Goal: Task Accomplishment & Management: Manage account settings

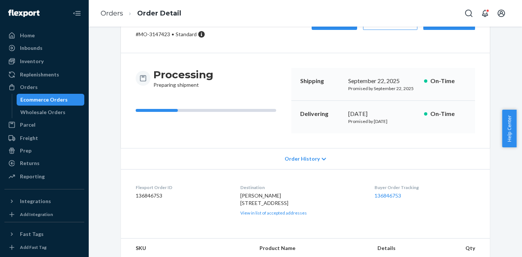
scroll to position [144, 0]
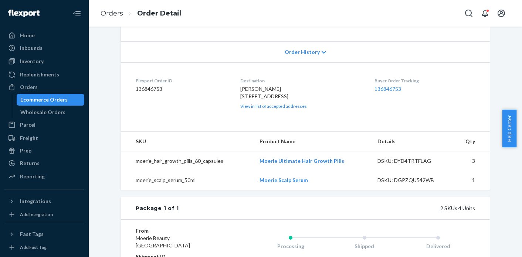
drag, startPoint x: 237, startPoint y: 97, endPoint x: 247, endPoint y: 114, distance: 20.0
click at [247, 114] on dl "Flexport Order ID 136846753 Destination [PERSON_NAME] [STREET_ADDRESS] US View …" at bounding box center [305, 94] width 369 height 62
copy span "[STREET_ADDRESS]"
click at [101, 14] on link "Orders" at bounding box center [112, 13] width 23 height 8
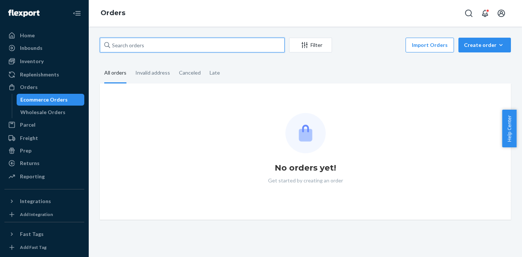
click at [152, 48] on input "text" at bounding box center [192, 45] width 185 height 15
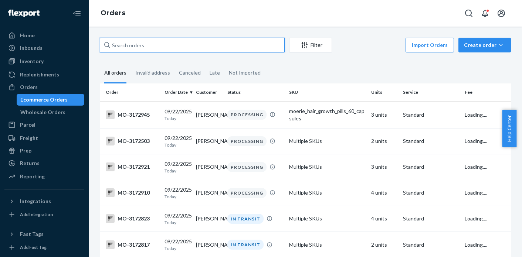
paste input "3143280"
type input "3143280"
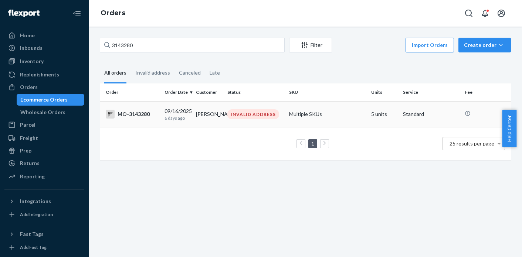
click at [233, 123] on td "INVALID ADDRESS" at bounding box center [255, 114] width 62 height 26
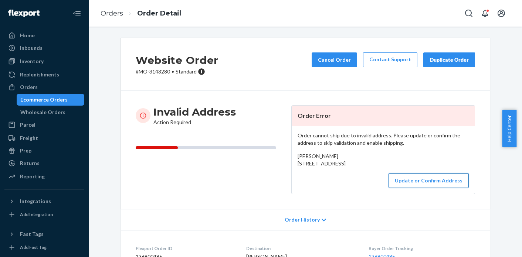
click at [440, 188] on button "Update or Confirm Address" at bounding box center [429, 180] width 80 height 15
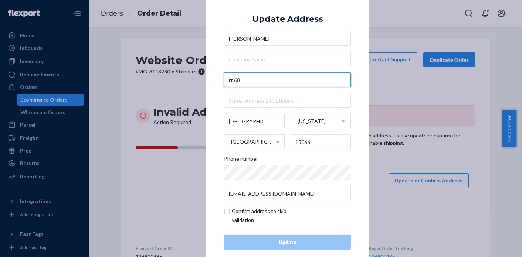
drag, startPoint x: 255, startPoint y: 82, endPoint x: 214, endPoint y: 81, distance: 41.1
click at [214, 81] on div "× Update Address Kathleen [STREET_ADDRESS][US_STATE] Phone number [EMAIL_ADDRES…" at bounding box center [288, 129] width 164 height 280
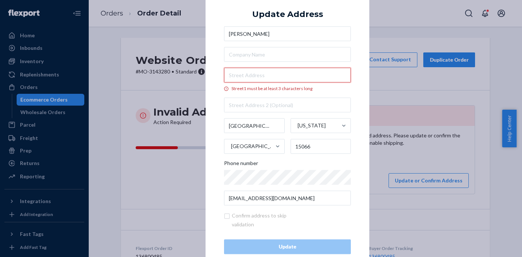
paste input "747 route 68"
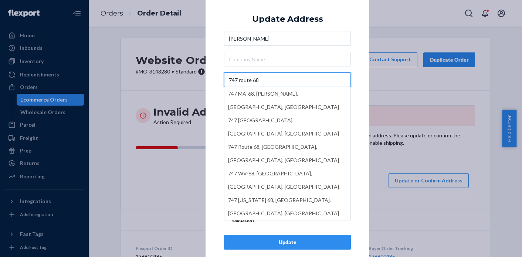
type input "747 route 68"
click at [207, 137] on div "× Update Address [PERSON_NAME] 747 route 68 747 MA-[GEOGRAPHIC_DATA] [STREET_AD…" at bounding box center [288, 129] width 164 height 280
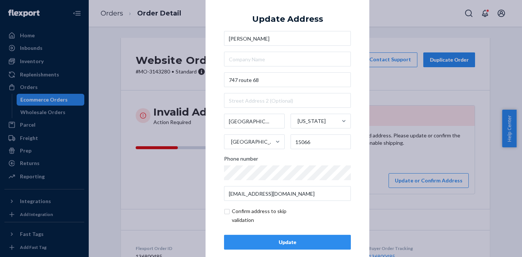
click at [224, 210] on input "checkbox" at bounding box center [267, 216] width 86 height 18
checkbox input "true"
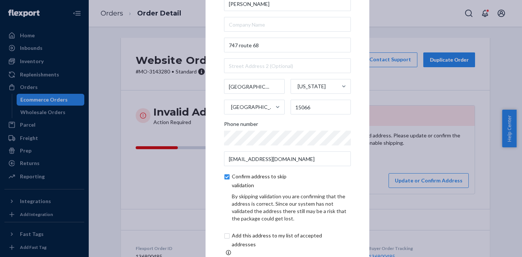
click at [224, 238] on input "checkbox" at bounding box center [285, 241] width 123 height 18
checkbox input "true"
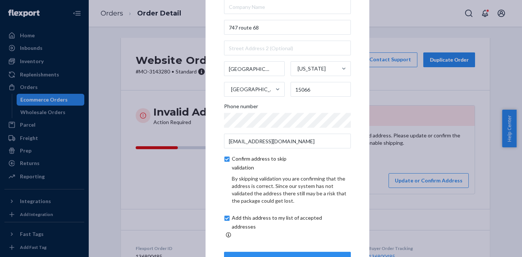
scroll to position [42, 0]
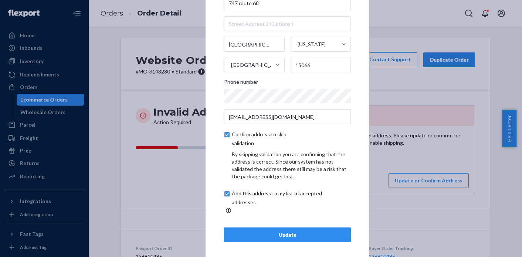
click at [294, 232] on div "Update" at bounding box center [287, 235] width 114 height 7
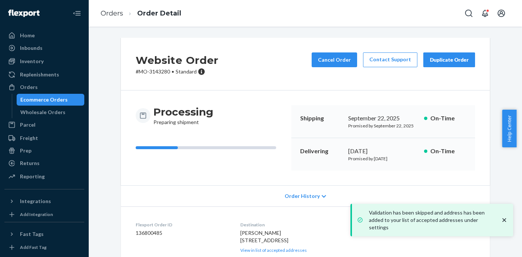
click at [159, 74] on p "# MO-3143280 • Standard" at bounding box center [177, 71] width 83 height 7
copy p "3143280"
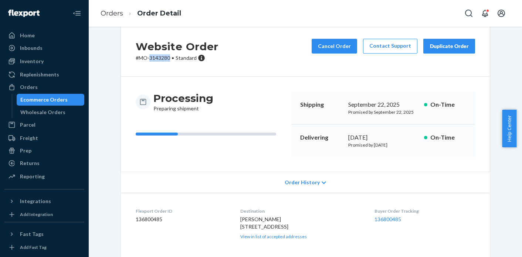
scroll to position [14, 0]
drag, startPoint x: 274, startPoint y: 227, endPoint x: 238, endPoint y: 228, distance: 35.9
click at [240, 228] on div "[PERSON_NAME] [STREET_ADDRESS] View in list of accepted addresses" at bounding box center [301, 228] width 123 height 24
copy span "747 route 68"
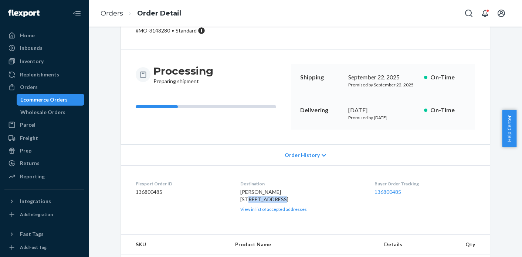
scroll to position [70, 0]
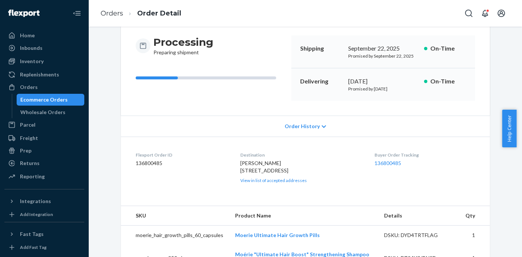
drag, startPoint x: 267, startPoint y: 175, endPoint x: 268, endPoint y: 179, distance: 4.5
click at [268, 174] on span "[PERSON_NAME] [STREET_ADDRESS]" at bounding box center [264, 167] width 48 height 14
drag, startPoint x: 236, startPoint y: 171, endPoint x: 249, endPoint y: 192, distance: 24.5
click at [249, 192] on dl "Flexport Order ID 136800485 Destination [PERSON_NAME] [STREET_ADDRESS] US View …" at bounding box center [305, 168] width 369 height 62
copy span "[STREET_ADDRESS]"
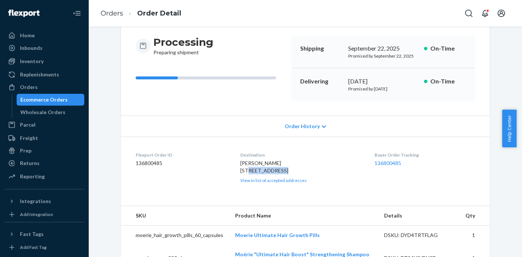
scroll to position [0, 0]
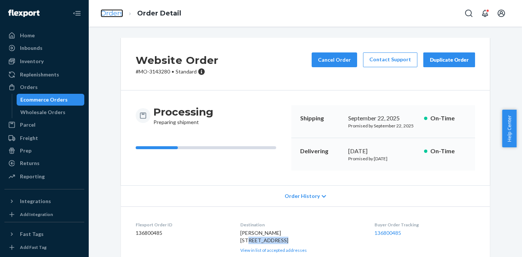
click at [115, 14] on link "Orders" at bounding box center [112, 13] width 23 height 8
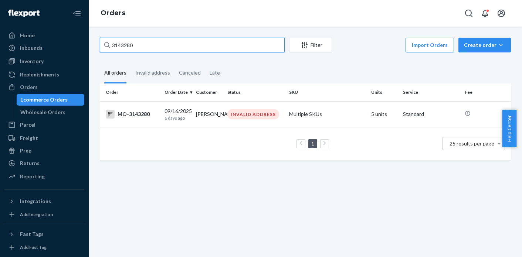
drag, startPoint x: 156, startPoint y: 48, endPoint x: 101, endPoint y: 45, distance: 55.2
click at [101, 45] on input "3143280" at bounding box center [192, 45] width 185 height 15
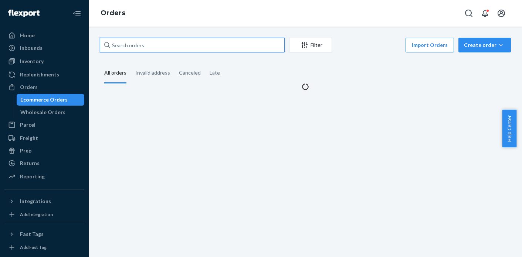
paste input "3152642"
type input "3152642"
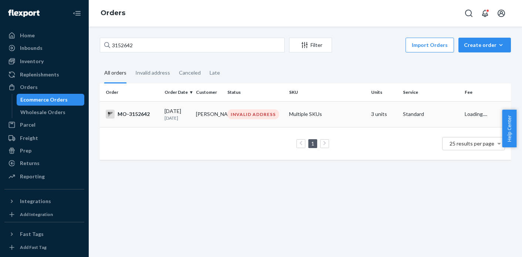
click at [266, 124] on td "INVALID ADDRESS" at bounding box center [255, 114] width 62 height 26
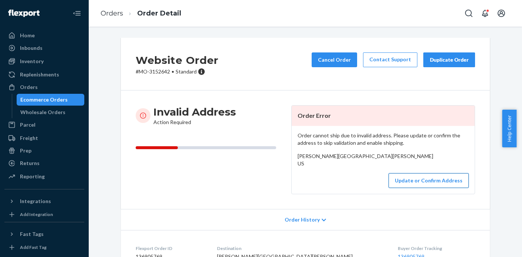
click at [424, 188] on button "Update or Confirm Address" at bounding box center [429, 180] width 80 height 15
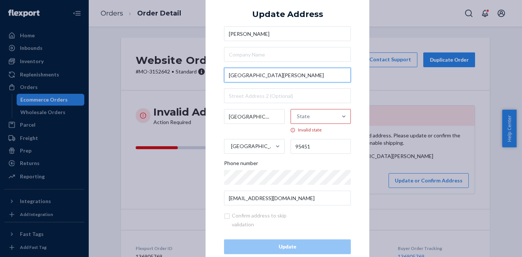
drag, startPoint x: 270, startPoint y: 81, endPoint x: 226, endPoint y: 77, distance: 44.2
click at [226, 77] on input "[GEOGRAPHIC_DATA][PERSON_NAME]" at bounding box center [287, 75] width 127 height 15
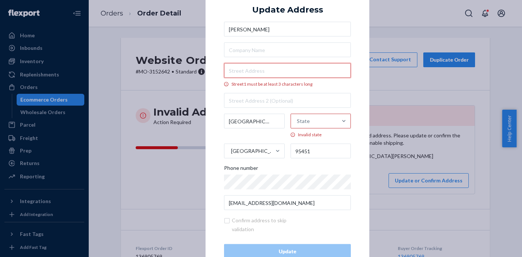
paste input "[STREET_ADDRESS][PERSON_NAME]"
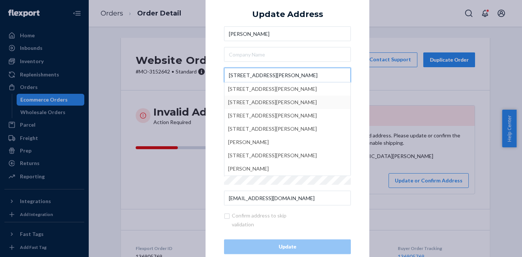
type input "[STREET_ADDRESS][PERSON_NAME]"
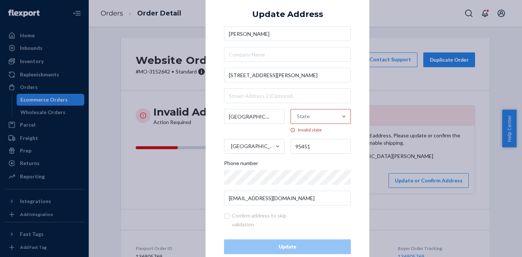
click at [215, 105] on div "× Update Address [PERSON_NAME] [STREET_ADDRESS][PERSON_NAME] Phone number [EMAI…" at bounding box center [288, 128] width 164 height 289
click at [331, 118] on div "State" at bounding box center [314, 117] width 47 height 22
click at [298, 118] on input "State Invalid state" at bounding box center [297, 116] width 1 height 15
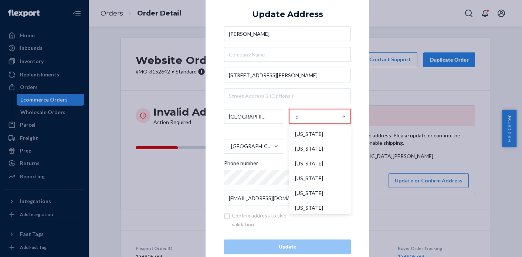
type input "ca"
click at [321, 151] on div "[US_STATE]" at bounding box center [320, 149] width 60 height 15
click at [300, 124] on input "ca" at bounding box center [297, 116] width 6 height 15
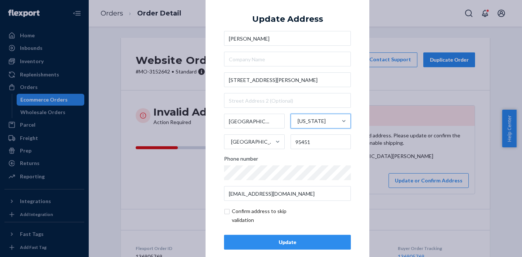
click at [229, 212] on input "checkbox" at bounding box center [267, 216] width 86 height 18
checkbox input "true"
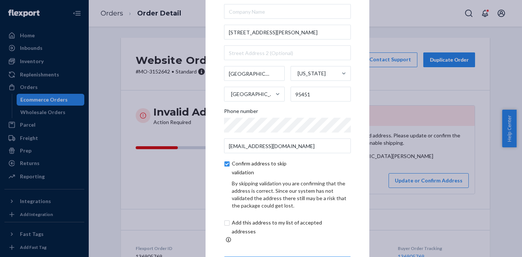
scroll to position [42, 0]
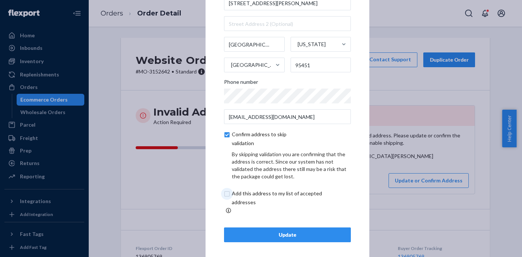
click at [224, 199] on input "checkbox" at bounding box center [285, 198] width 123 height 18
checkbox input "true"
click at [263, 232] on div "Update" at bounding box center [287, 235] width 114 height 7
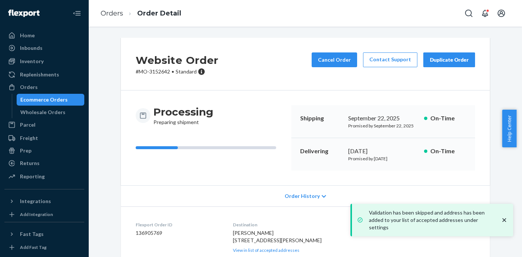
click at [158, 75] on p "# MO-3152642 • Standard" at bounding box center [177, 71] width 83 height 7
copy p "3152642"
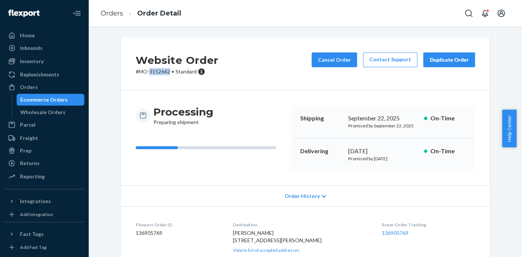
scroll to position [76, 0]
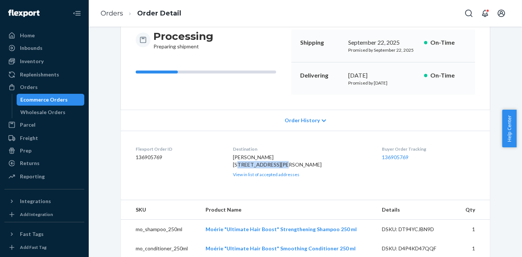
drag, startPoint x: 238, startPoint y: 167, endPoint x: 290, endPoint y: 168, distance: 51.8
click at [290, 168] on div "[PERSON_NAME] [STREET_ADDRESS][PERSON_NAME] View in list of accepted addresses" at bounding box center [302, 166] width 138 height 24
copy span "[STREET_ADDRESS][PERSON_NAME]"
click at [241, 168] on span "[PERSON_NAME] [STREET_ADDRESS][PERSON_NAME]" at bounding box center [277, 161] width 89 height 14
drag, startPoint x: 238, startPoint y: 166, endPoint x: 251, endPoint y: 177, distance: 16.8
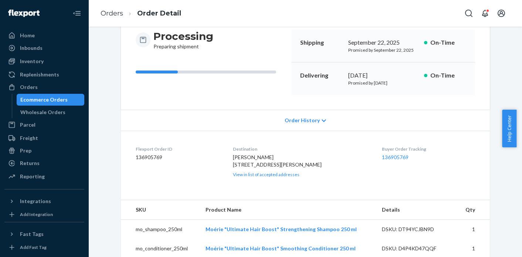
click at [251, 177] on div "[PERSON_NAME] [STREET_ADDRESS][PERSON_NAME] View in list of accepted addresses" at bounding box center [302, 166] width 138 height 24
copy span "[STREET_ADDRESS][PERSON_NAME]"
click at [115, 16] on link "Orders" at bounding box center [112, 13] width 23 height 8
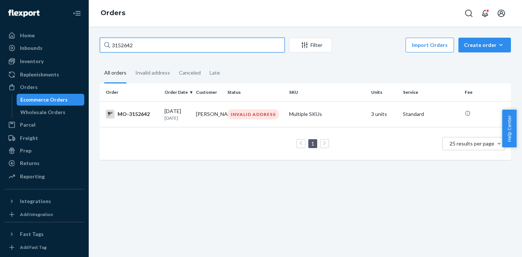
click at [128, 50] on input "3152642" at bounding box center [192, 45] width 185 height 15
paste input "031738"
type input "3031738"
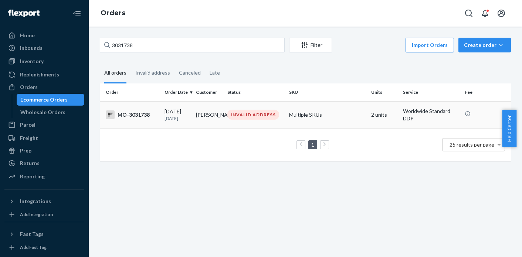
click at [227, 116] on div "INVALID ADDRESS" at bounding box center [253, 115] width 52 height 10
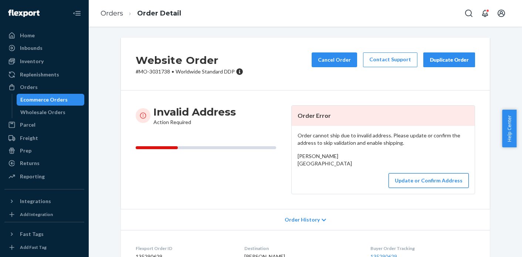
click at [418, 188] on button "Update or Confirm Address" at bounding box center [429, 180] width 80 height 15
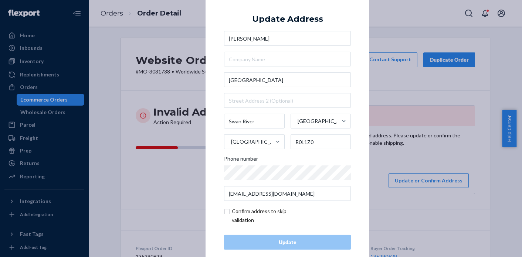
click at [416, 166] on div "× Update Address [PERSON_NAME][GEOGRAPHIC_DATA] Phone number [EMAIL_ADDRESS][DO…" at bounding box center [261, 128] width 522 height 257
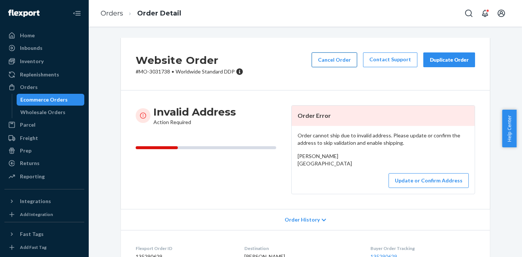
click at [340, 60] on button "Cancel Order" at bounding box center [334, 60] width 45 height 15
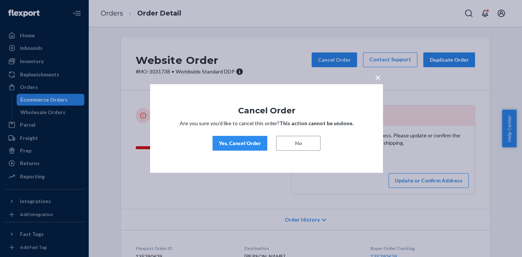
click at [246, 145] on div "Yes, Cancel Order" at bounding box center [240, 143] width 42 height 7
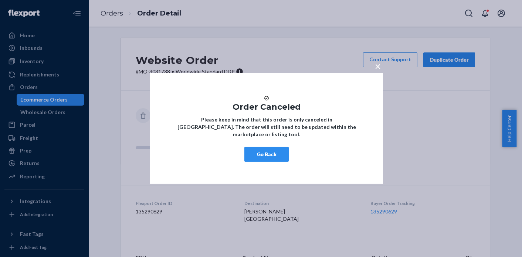
click at [378, 64] on span "×" at bounding box center [378, 66] width 6 height 13
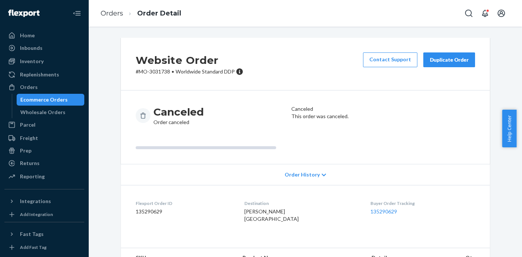
click at [160, 75] on div "Website Order # MO-3031738 • Worldwide Standard DDP Contact Support Duplicate O…" at bounding box center [305, 64] width 369 height 53
click at [160, 74] on p "# MO-3031738 • Worldwide Standard DDP" at bounding box center [190, 71] width 108 height 7
copy p "3031738"
click at [112, 17] on link "Orders" at bounding box center [112, 13] width 23 height 8
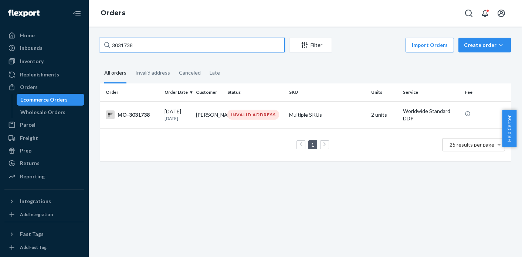
drag, startPoint x: 133, startPoint y: 43, endPoint x: 114, endPoint y: 47, distance: 19.5
click at [114, 47] on input "3031738" at bounding box center [192, 45] width 185 height 15
type input "3"
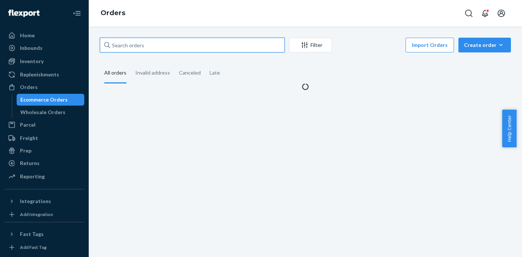
paste input "3113947"
type input "3113947"
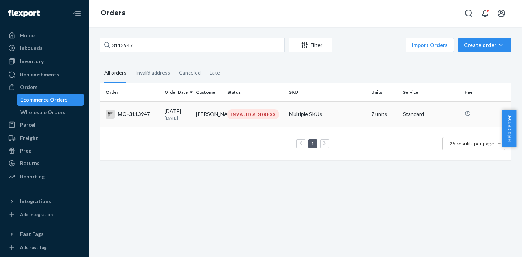
click at [257, 118] on div "INVALID ADDRESS" at bounding box center [253, 114] width 52 height 10
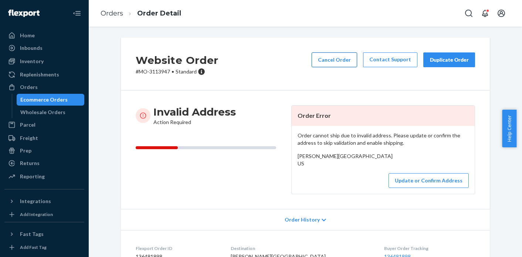
click at [344, 64] on button "Cancel Order" at bounding box center [334, 60] width 45 height 15
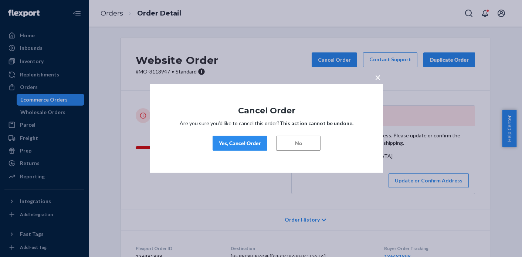
click at [255, 146] on div "Yes, Cancel Order" at bounding box center [240, 143] width 42 height 7
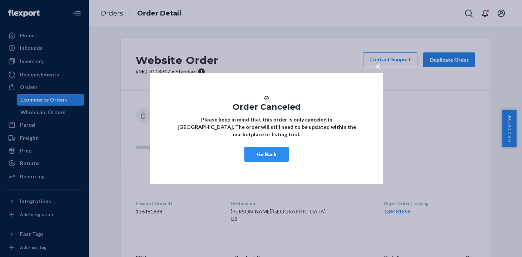
click at [377, 63] on span "×" at bounding box center [378, 66] width 6 height 13
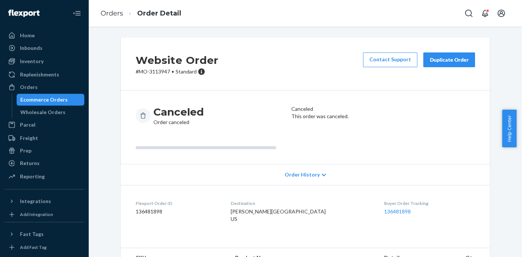
click at [158, 70] on p "# MO-3113947 • Standard" at bounding box center [177, 71] width 83 height 7
copy p "3113947"
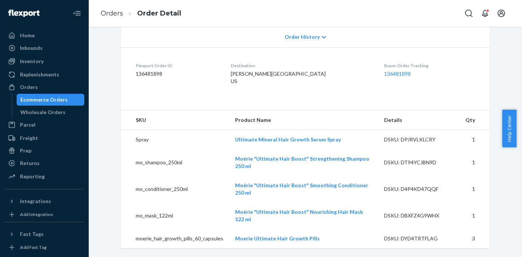
click at [115, 18] on ol "Orders Order Detail" at bounding box center [141, 14] width 92 height 22
click at [115, 14] on link "Orders" at bounding box center [112, 13] width 23 height 8
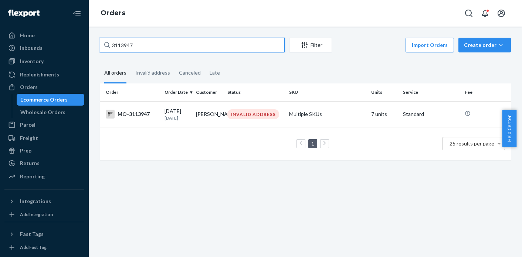
drag, startPoint x: 145, startPoint y: 47, endPoint x: 101, endPoint y: 44, distance: 44.5
click at [101, 44] on input "3113947" at bounding box center [192, 45] width 185 height 15
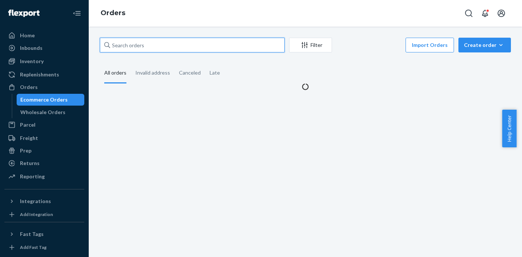
paste input "3118313"
type input "3118313"
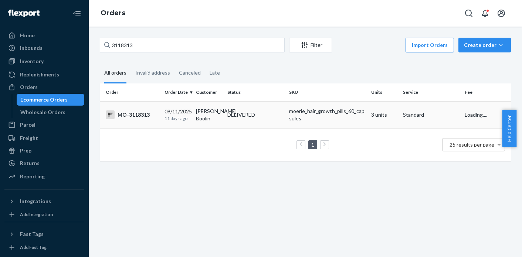
click at [271, 128] on td "DELIVERED" at bounding box center [255, 114] width 62 height 27
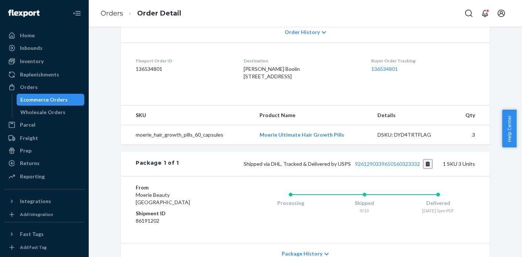
scroll to position [176, 0]
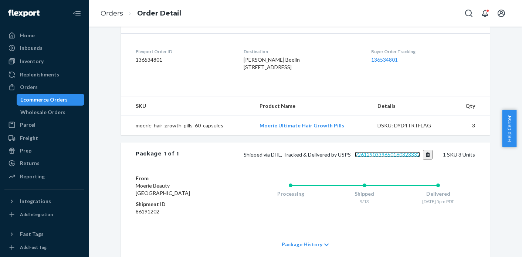
click at [383, 158] on link "9261290339650160323332" at bounding box center [387, 155] width 65 height 6
click at [50, 87] on div "Orders" at bounding box center [44, 87] width 78 height 10
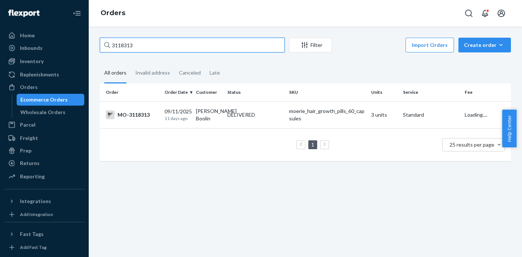
drag, startPoint x: 143, startPoint y: 45, endPoint x: 107, endPoint y: 45, distance: 36.2
click at [107, 45] on div "3118313" at bounding box center [192, 45] width 185 height 15
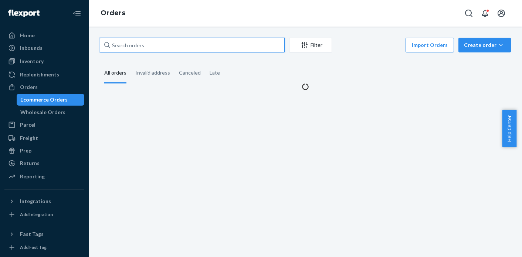
paste input "3119186"
type input "3119186"
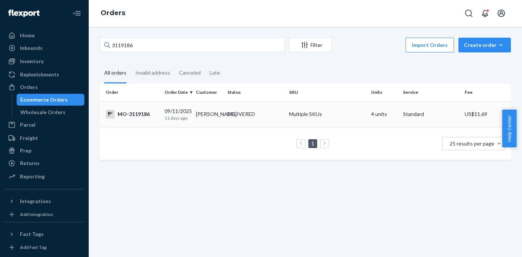
click at [260, 121] on td "DELIVERED" at bounding box center [255, 114] width 62 height 26
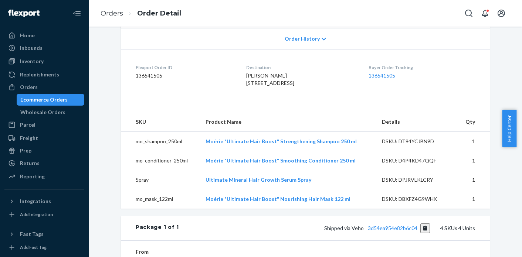
scroll to position [176, 0]
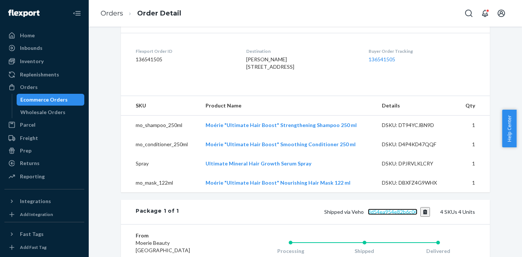
click at [388, 215] on link "3d54ea954e82b6c04" at bounding box center [393, 212] width 50 height 6
click at [102, 13] on link "Orders" at bounding box center [112, 13] width 23 height 8
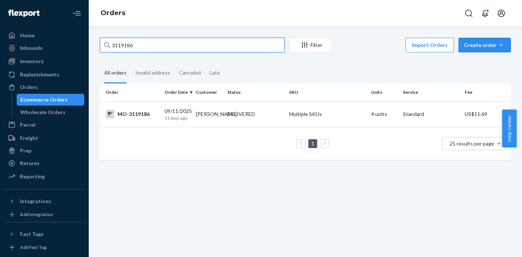
drag, startPoint x: 154, startPoint y: 47, endPoint x: 81, endPoint y: 47, distance: 72.5
click at [81, 47] on div "Home Inbounds Shipping Plans Problems Inventory Products Branded Packaging Repl…" at bounding box center [261, 128] width 522 height 257
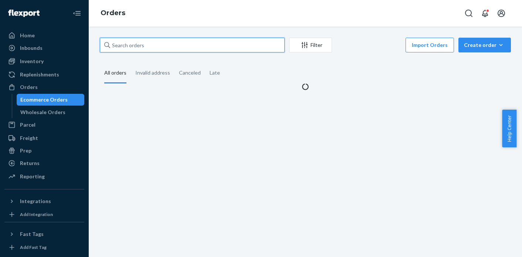
paste input "3121382"
type input "3121382"
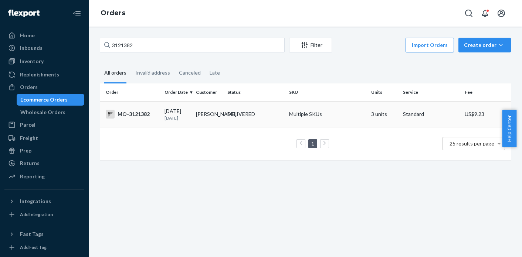
click at [249, 118] on div "DELIVERED" at bounding box center [241, 114] width 28 height 7
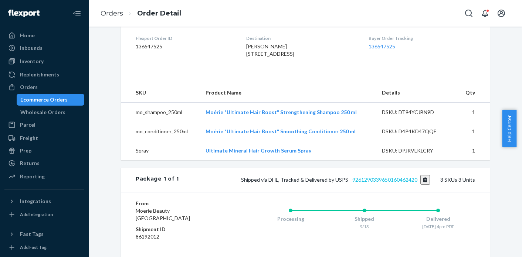
scroll to position [236, 0]
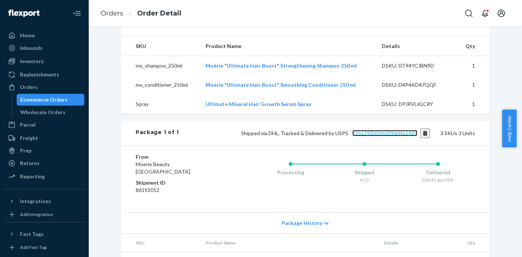
click at [401, 136] on link "9261290339650160462420" at bounding box center [384, 133] width 65 height 6
click at [106, 14] on link "Orders" at bounding box center [112, 13] width 23 height 8
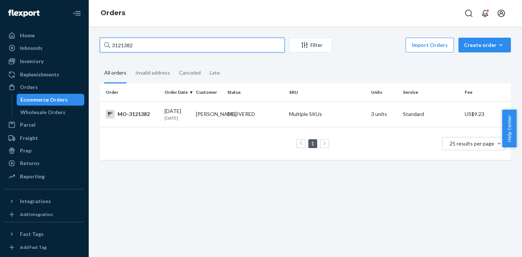
drag, startPoint x: 157, startPoint y: 45, endPoint x: 103, endPoint y: 44, distance: 54.0
click at [103, 44] on input "3121382" at bounding box center [192, 45] width 185 height 15
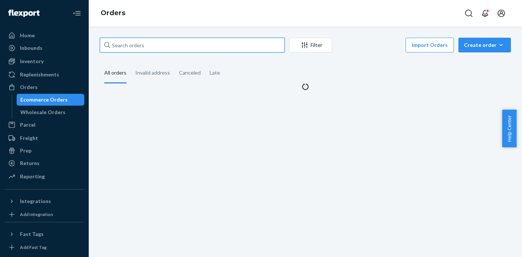
paste input "3121807"
type input "3121807"
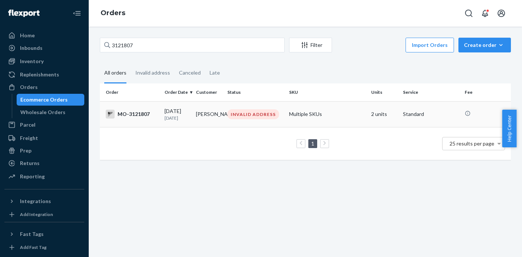
click at [233, 117] on div "INVALID ADDRESS" at bounding box center [253, 114] width 52 height 10
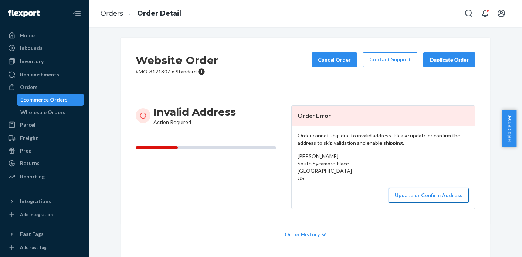
click at [432, 198] on button "Update or Confirm Address" at bounding box center [429, 195] width 80 height 15
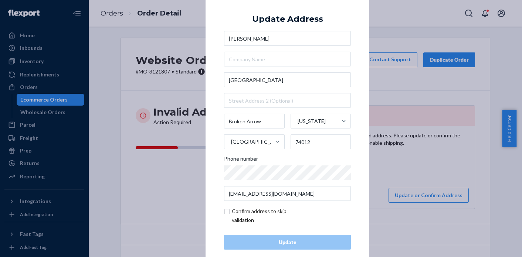
click at [417, 175] on div "× Update Address [PERSON_NAME][STREET_ADDRESS][US_STATE] Phone number [EMAIL_AD…" at bounding box center [261, 128] width 522 height 257
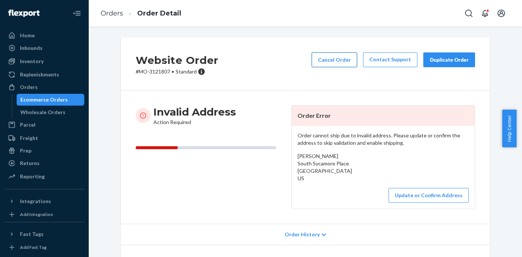
click at [347, 64] on button "Cancel Order" at bounding box center [334, 60] width 45 height 15
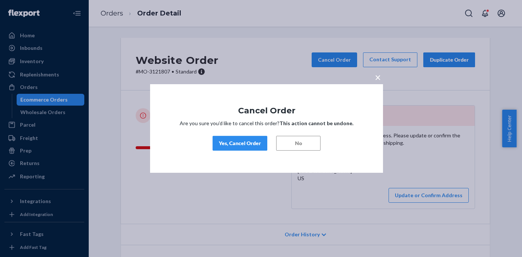
click at [244, 147] on div "Yes, Cancel Order" at bounding box center [240, 143] width 42 height 7
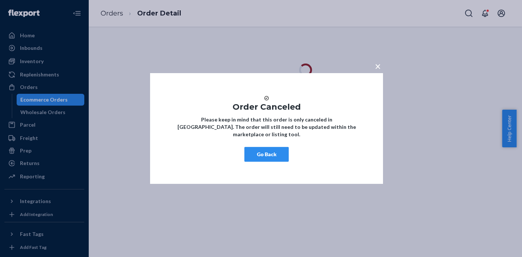
click at [379, 64] on span "×" at bounding box center [378, 66] width 6 height 13
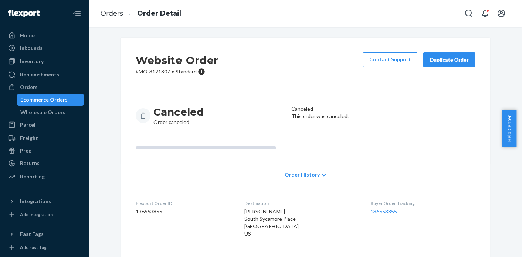
click at [158, 72] on p "# MO-3121807 • Standard" at bounding box center [177, 71] width 83 height 7
